Goal: Information Seeking & Learning: Learn about a topic

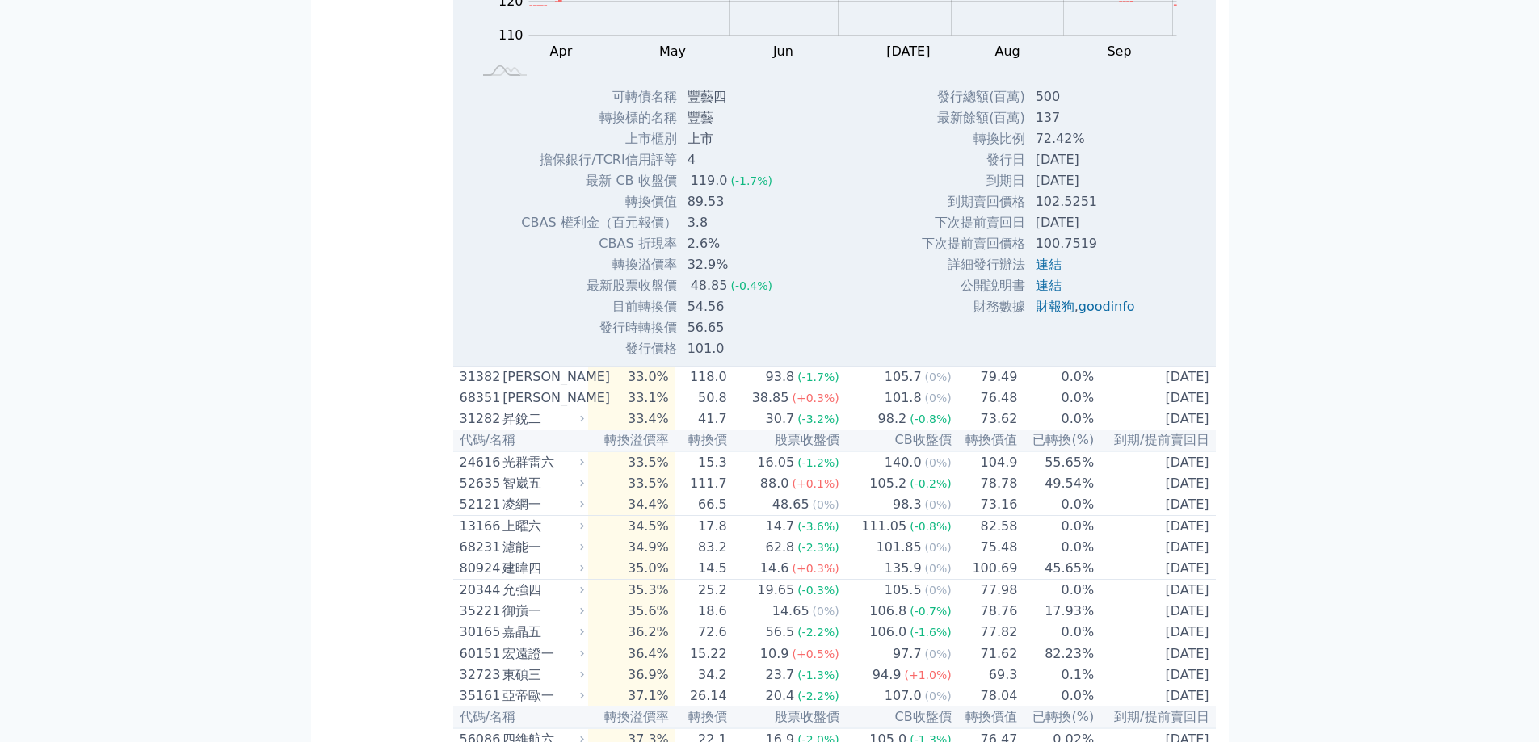
scroll to position [4900, 0]
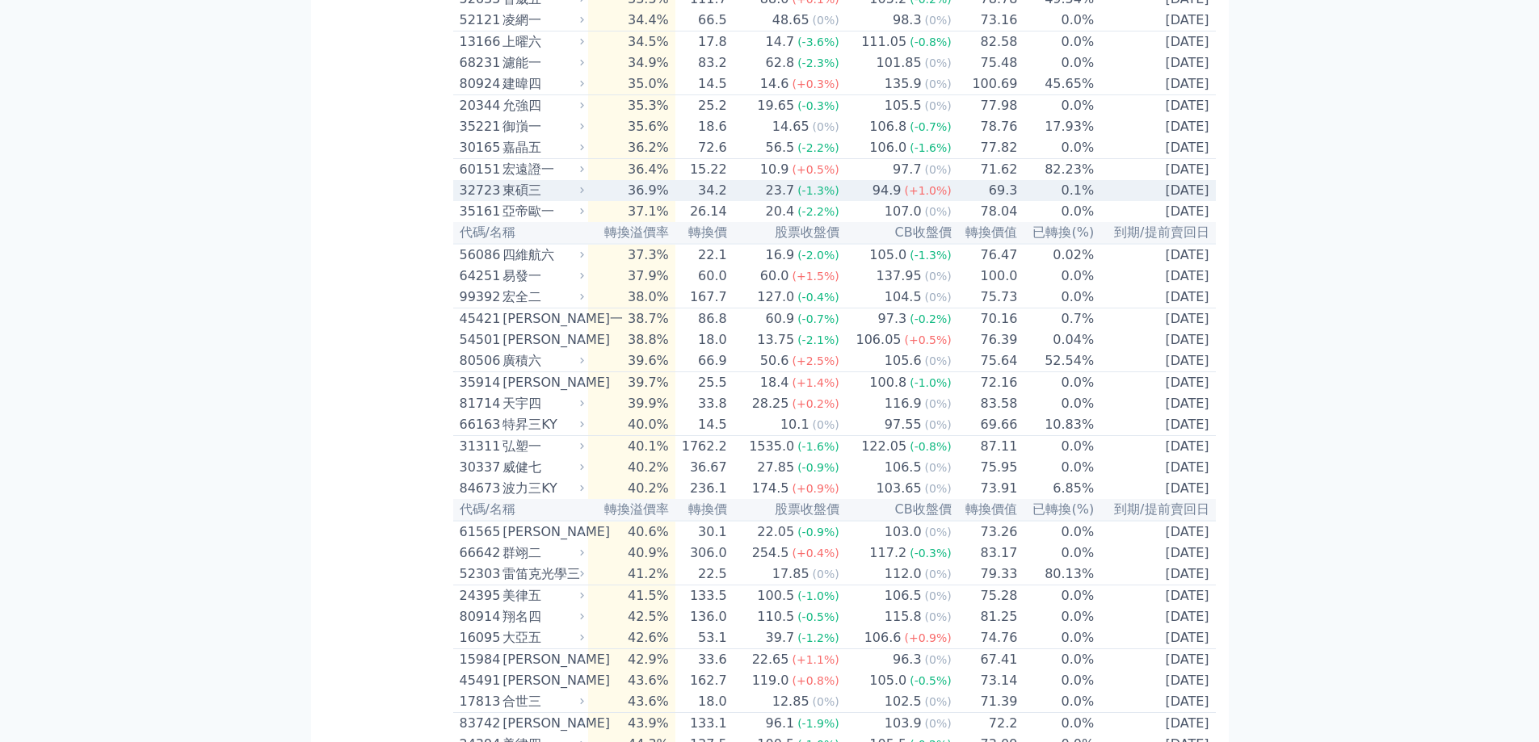
scroll to position [5250, 0]
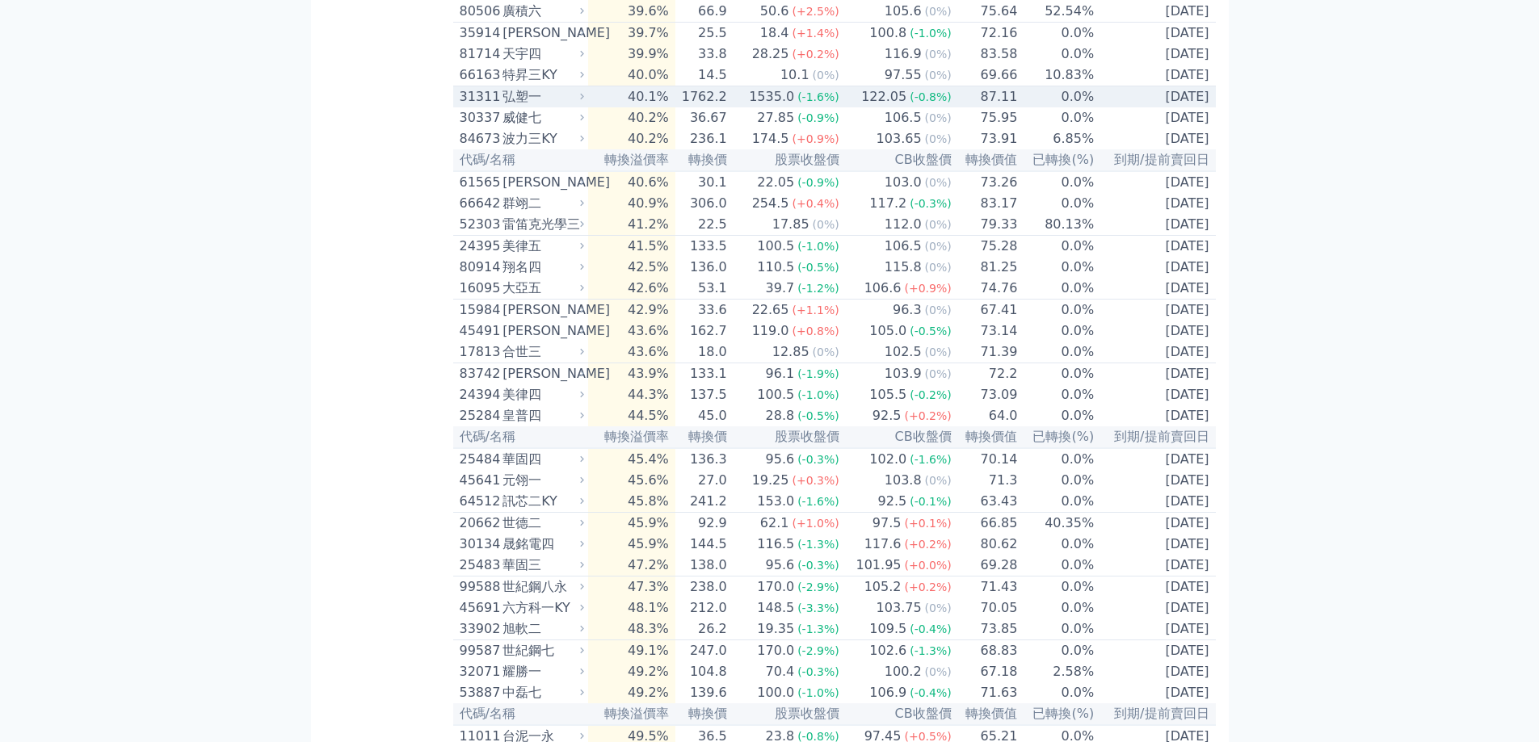
click at [583, 102] on icon at bounding box center [582, 96] width 10 height 10
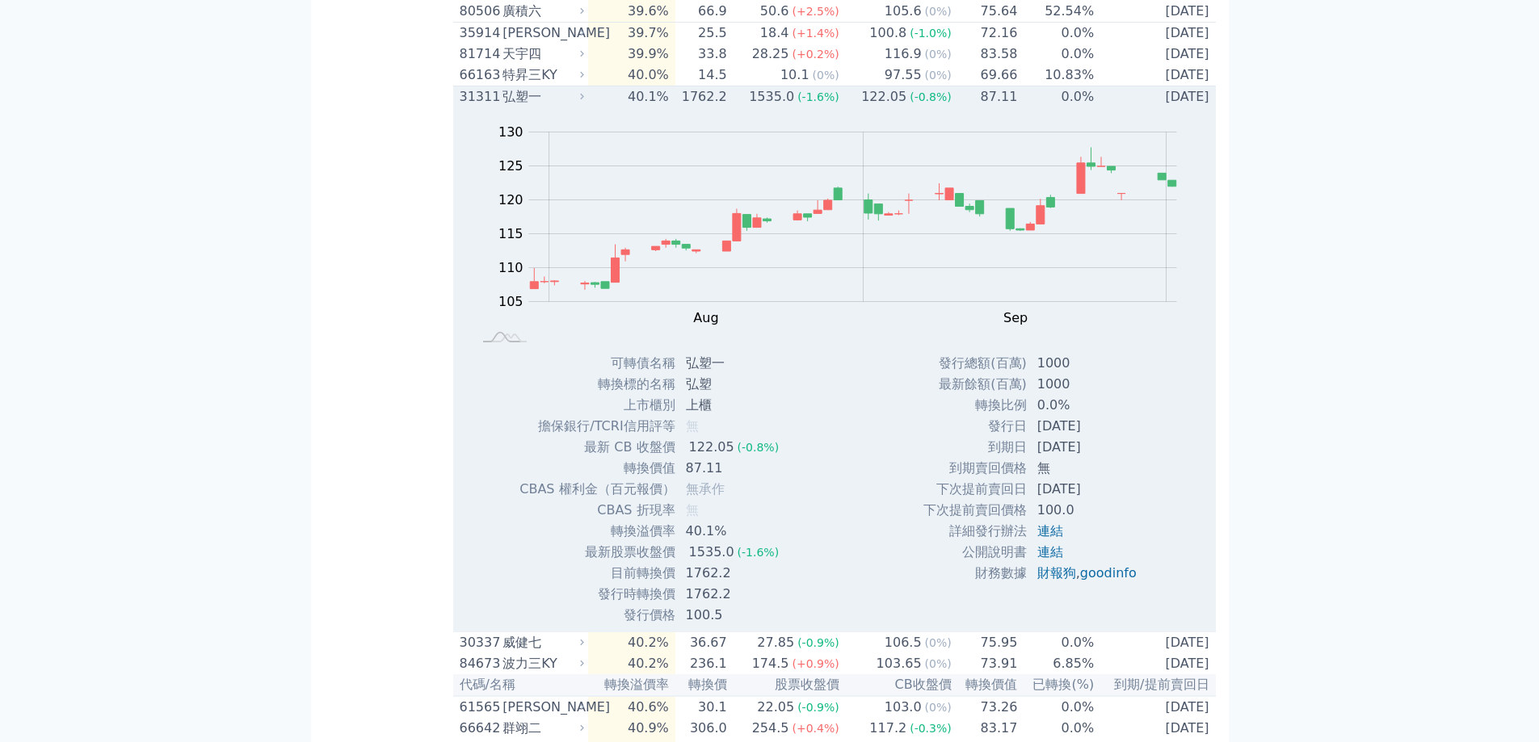
click at [599, 108] on td "40.1%" at bounding box center [631, 97] width 86 height 22
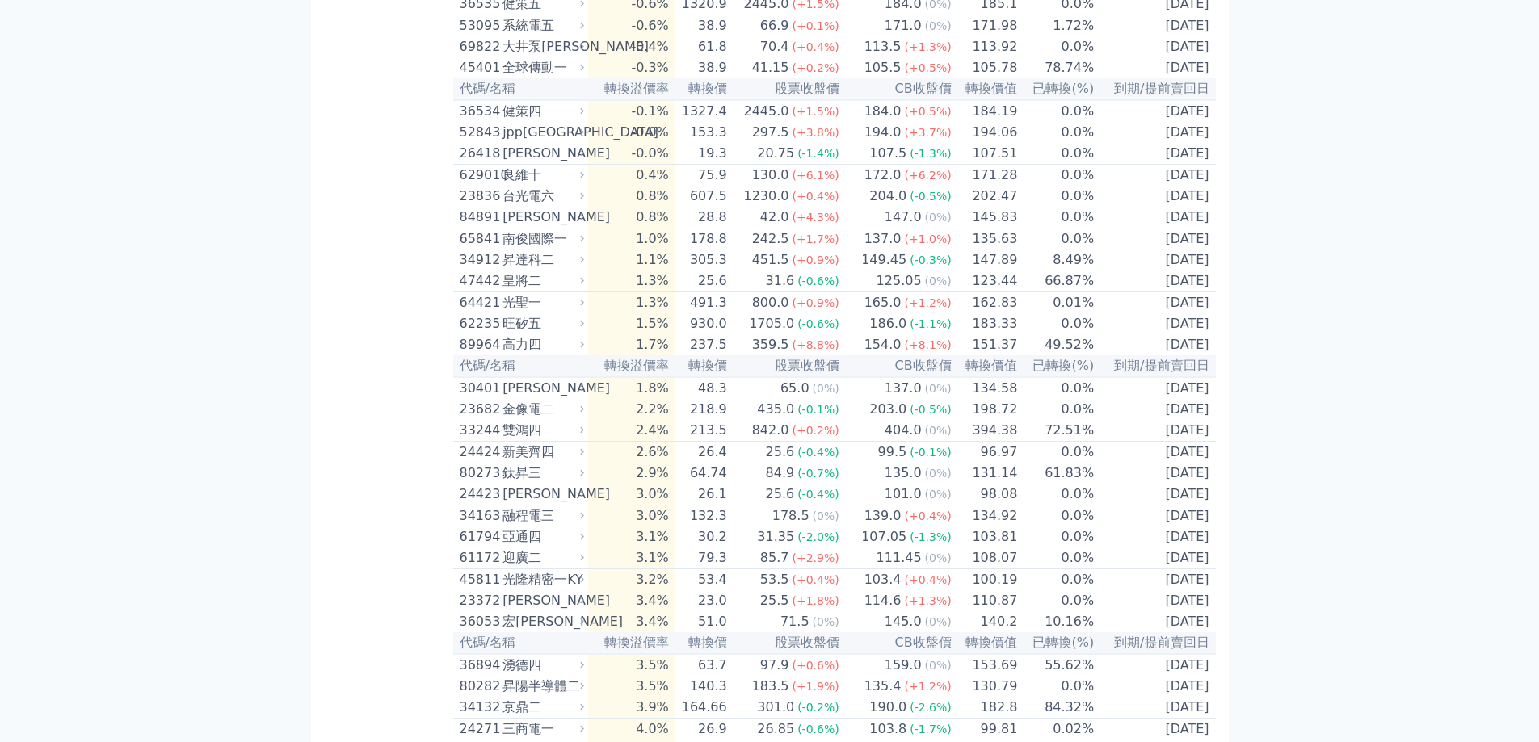
scroll to position [0, 0]
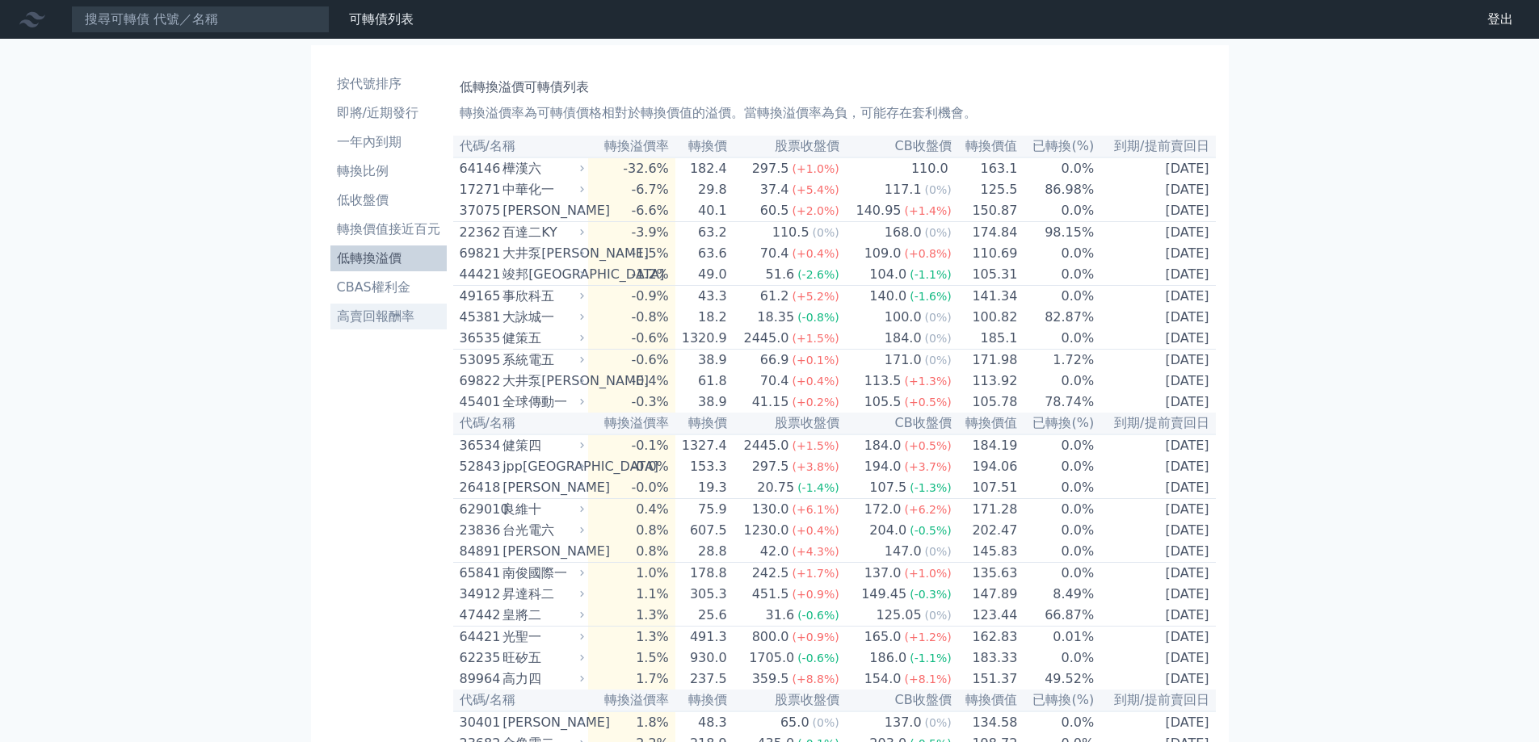
click at [389, 321] on li "高賣回報酬率" at bounding box center [388, 316] width 116 height 19
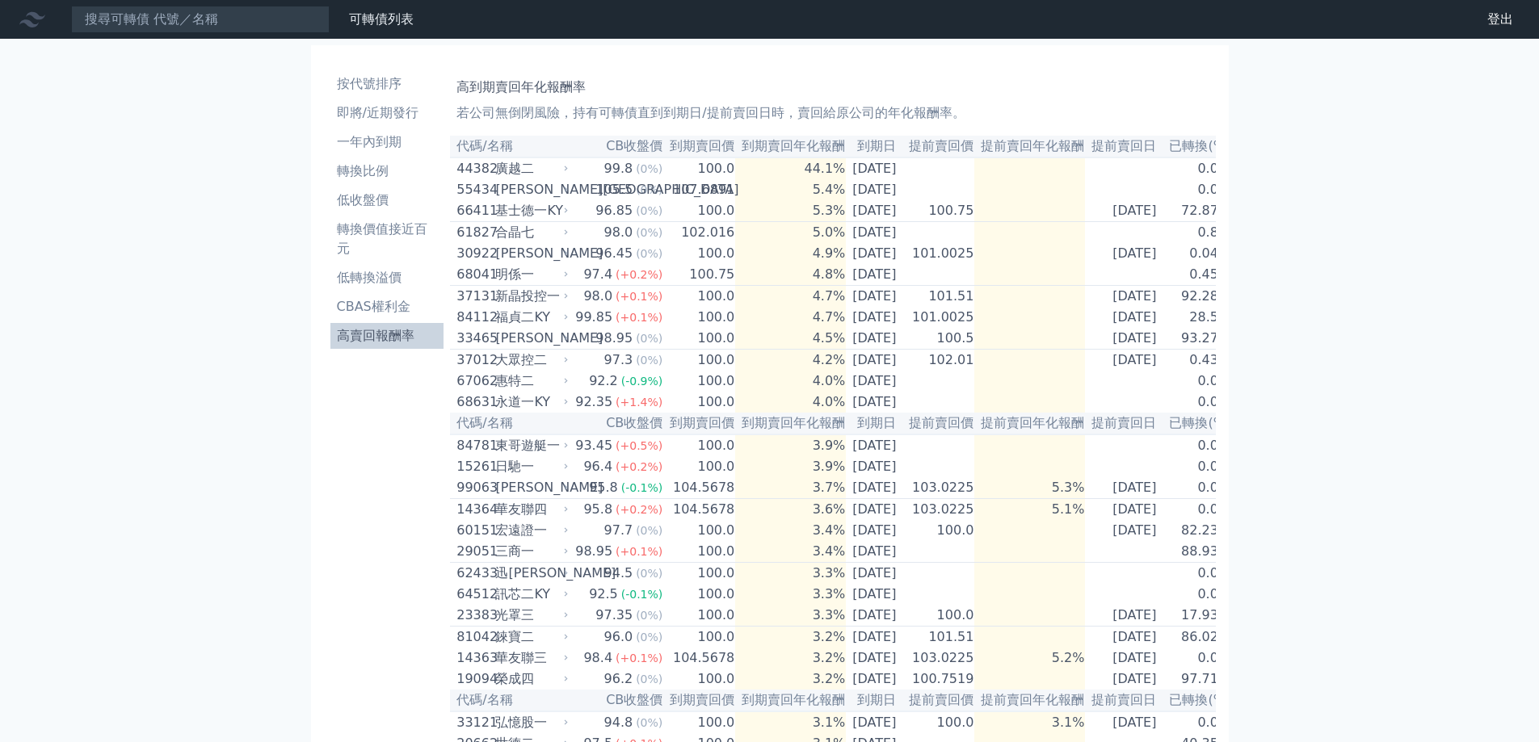
click at [305, 376] on div "按代號排序 即將/近期發行 一年內到期 轉換比例 低收盤價 轉換價值接近百元 低轉換溢價 CBAS權利金 高賣回報酬率 高到期賣回年化報酬率 若公司無倒閉風險…" at bounding box center [769, 697] width 930 height 1316
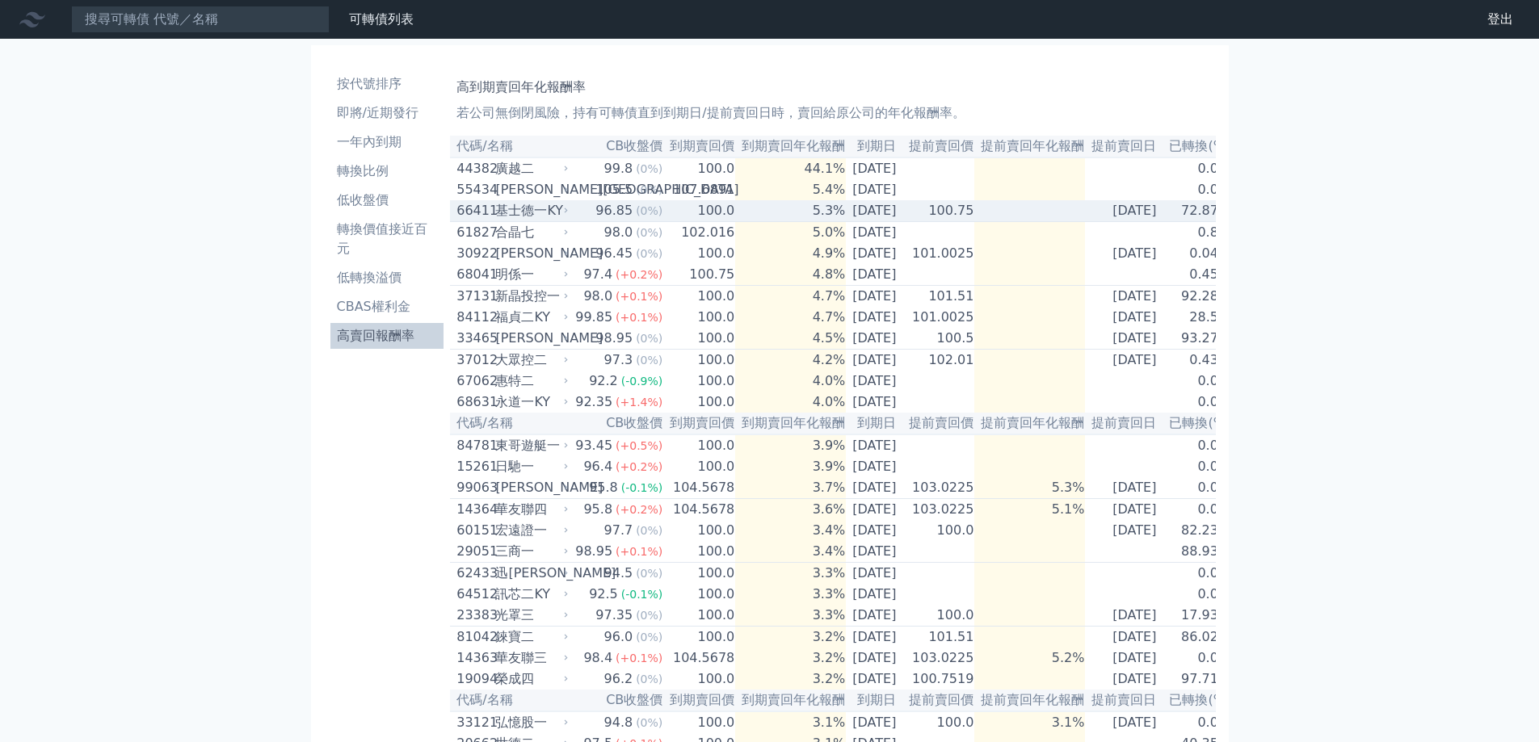
click at [690, 221] on td "100.0" at bounding box center [699, 211] width 72 height 22
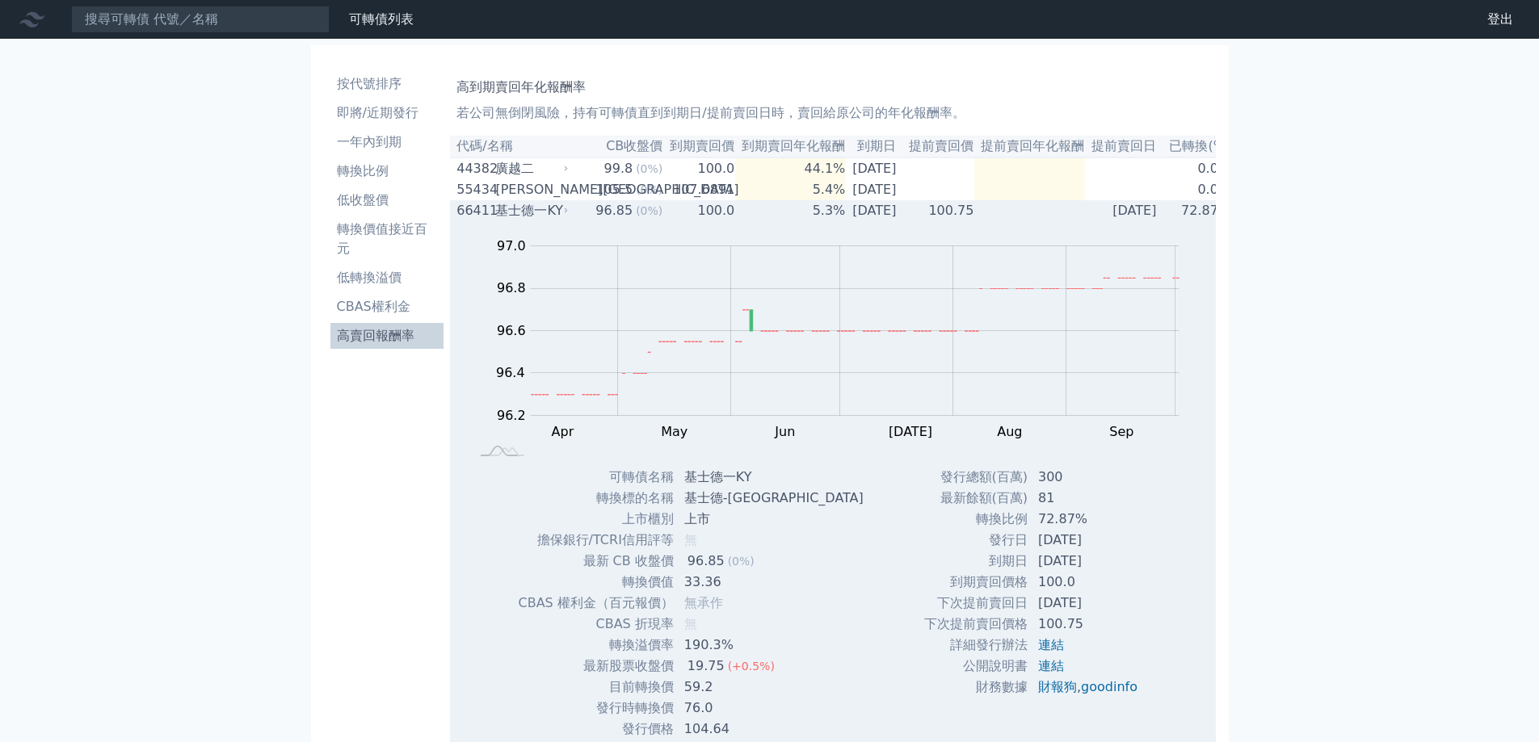
click at [622, 214] on div "96.85" at bounding box center [614, 210] width 44 height 19
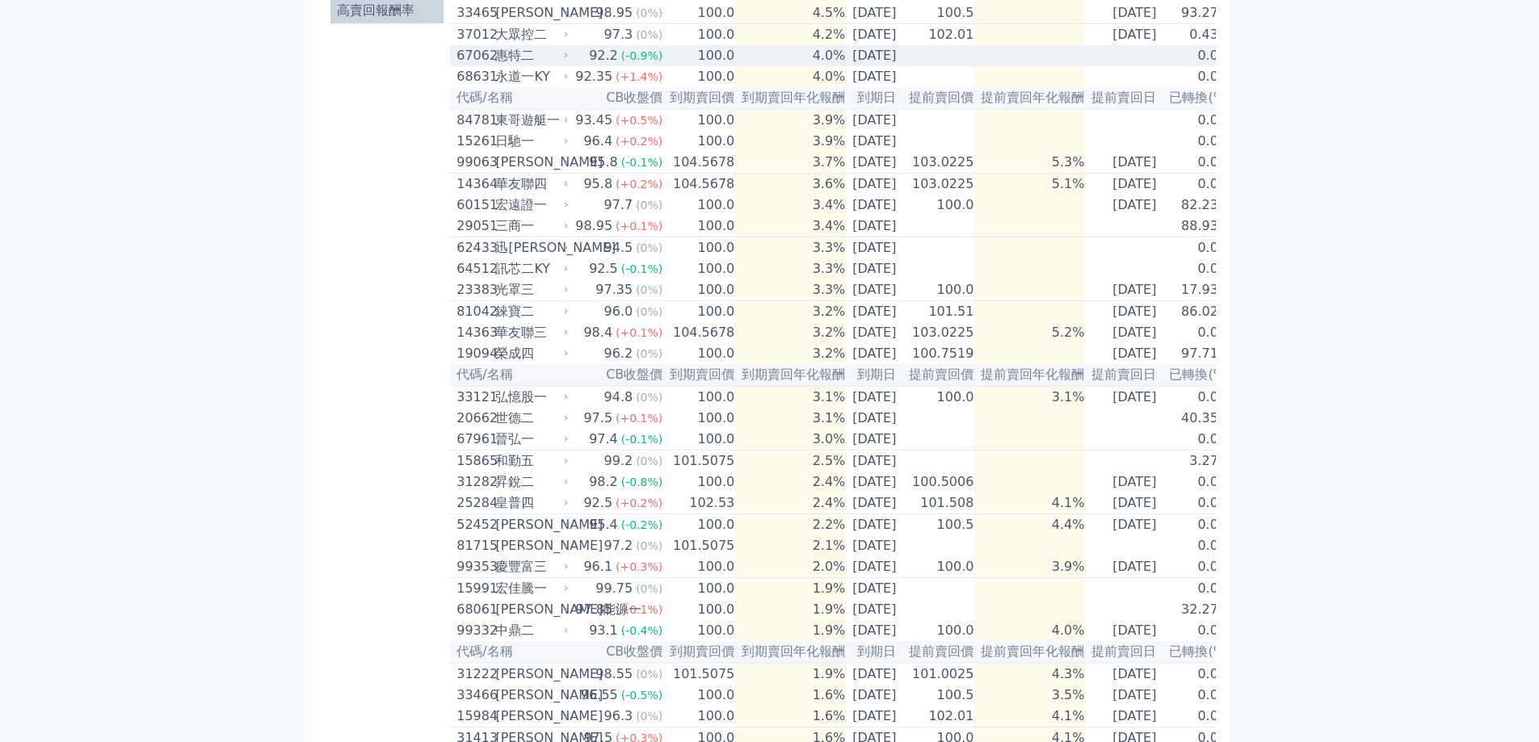
scroll to position [350, 0]
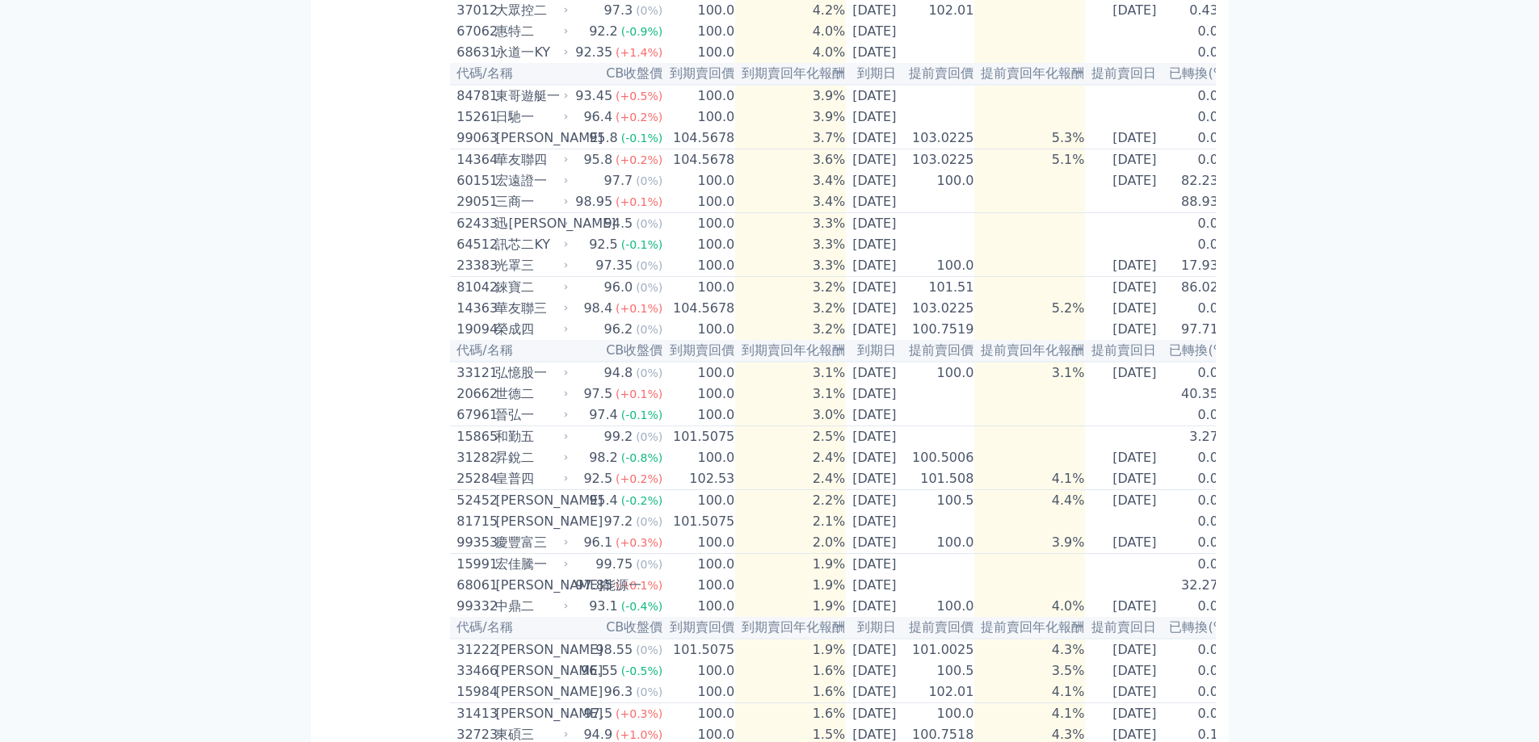
click at [1245, 328] on div "可轉債列表 財務數據 可轉債列表 財務數據 登出 登出 按代號排序 即將/近期發行 一年內到期 轉換比例 低收盤價 轉換價值接近百元 低轉換溢價" at bounding box center [769, 327] width 1539 height 1355
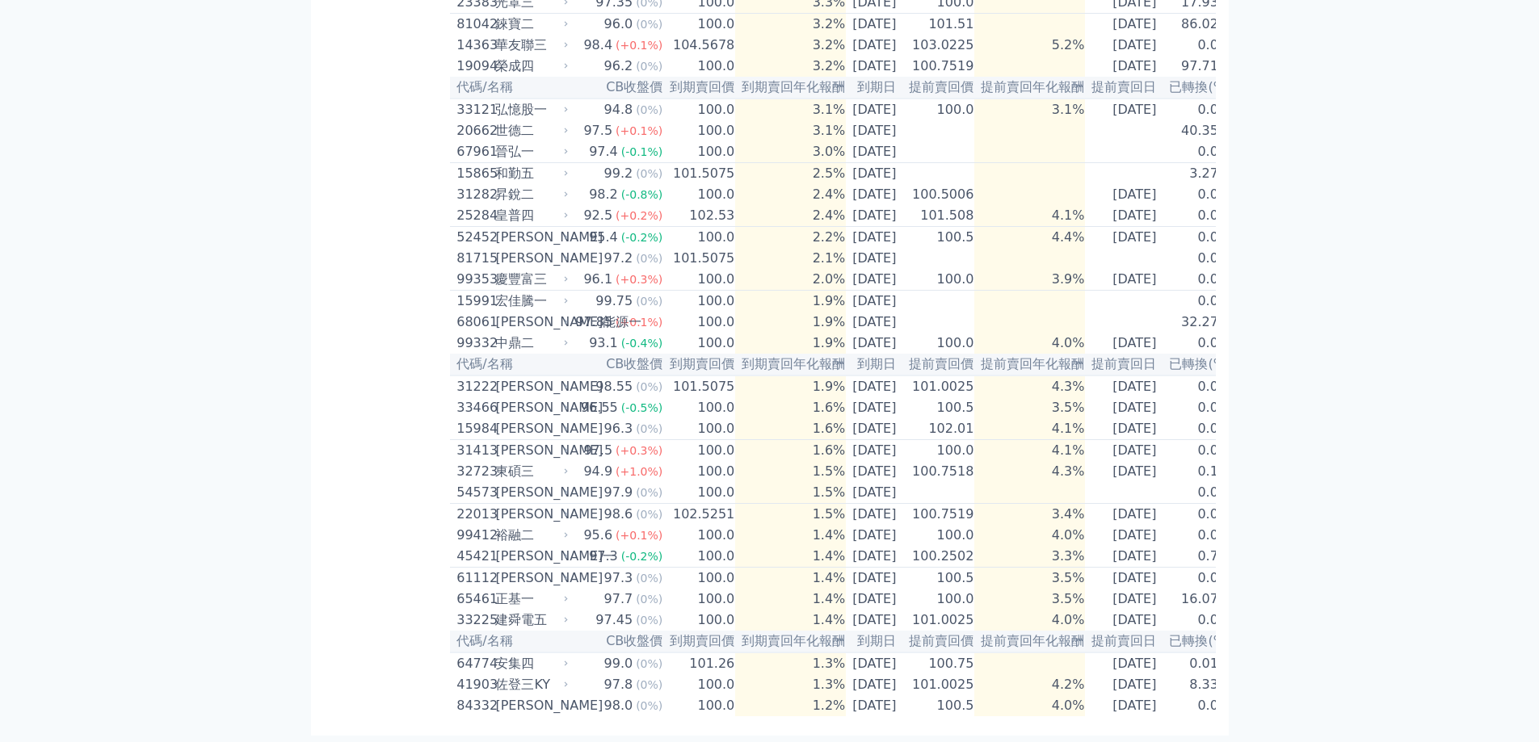
scroll to position [716, 0]
